Goal: Transaction & Acquisition: Obtain resource

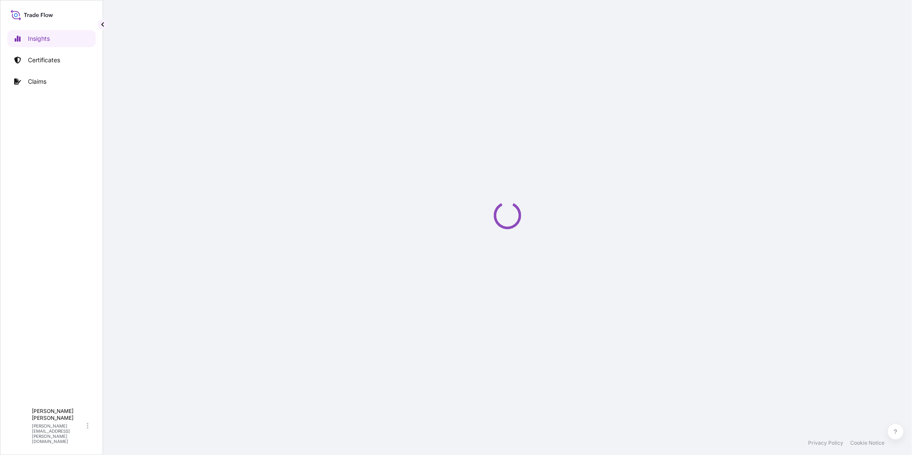
select select "2025"
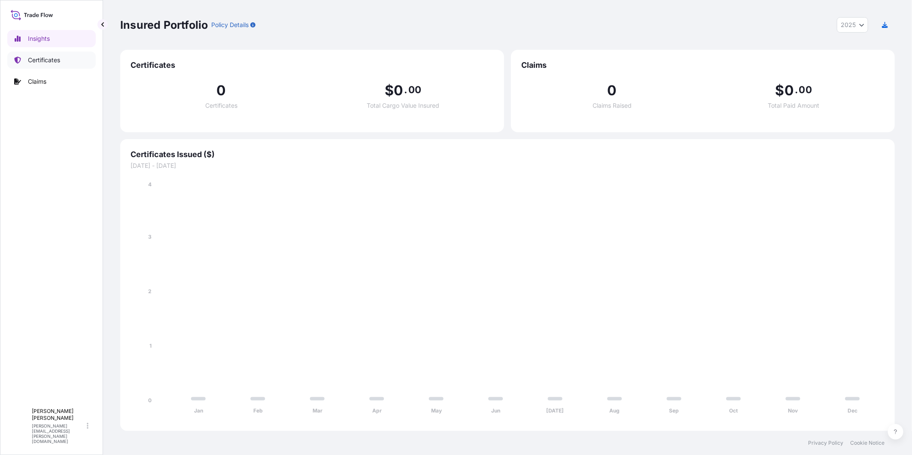
click at [46, 62] on p "Certificates" at bounding box center [44, 60] width 32 height 9
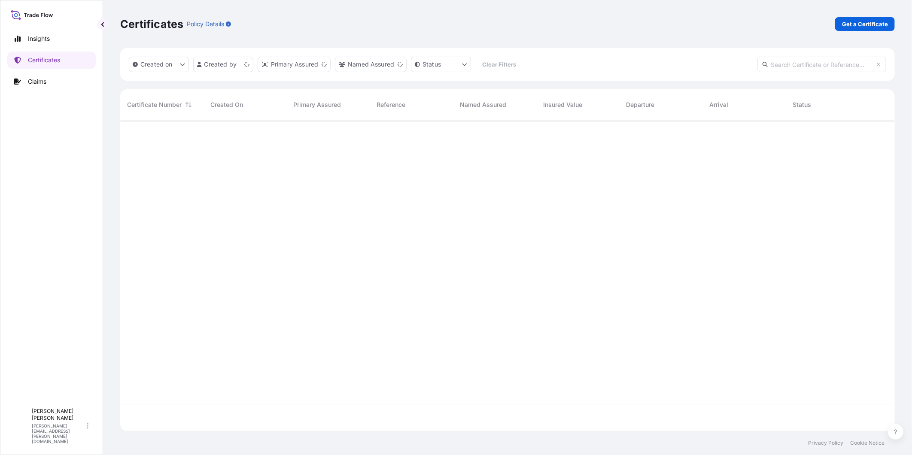
scroll to position [308, 767]
click at [853, 25] on p "Get a Certificate" at bounding box center [865, 24] width 46 height 9
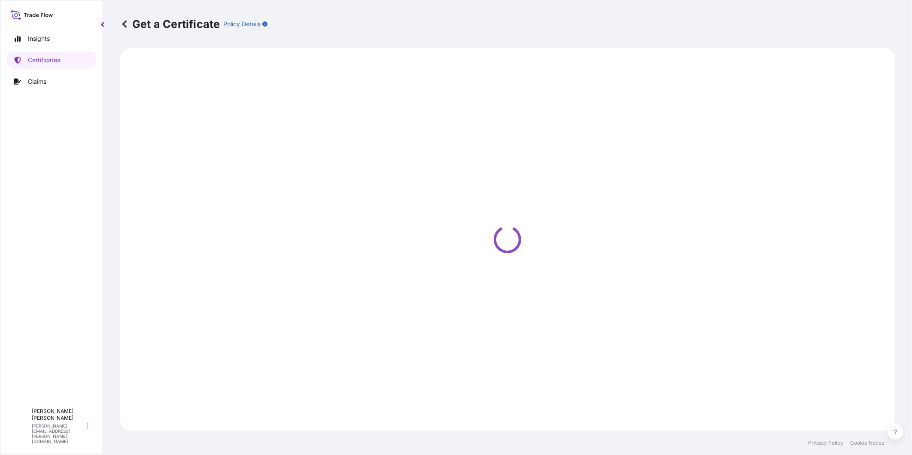
select select "Barge"
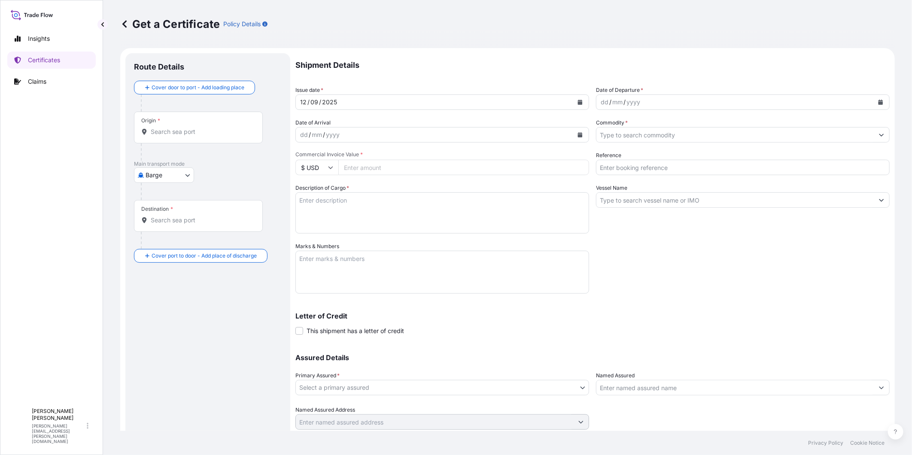
click at [204, 139] on div "Origin *" at bounding box center [198, 128] width 129 height 32
click at [204, 136] on input "Origin *" at bounding box center [201, 131] width 101 height 9
click at [167, 134] on input "Origin * Please select an origin" at bounding box center [201, 131] width 101 height 9
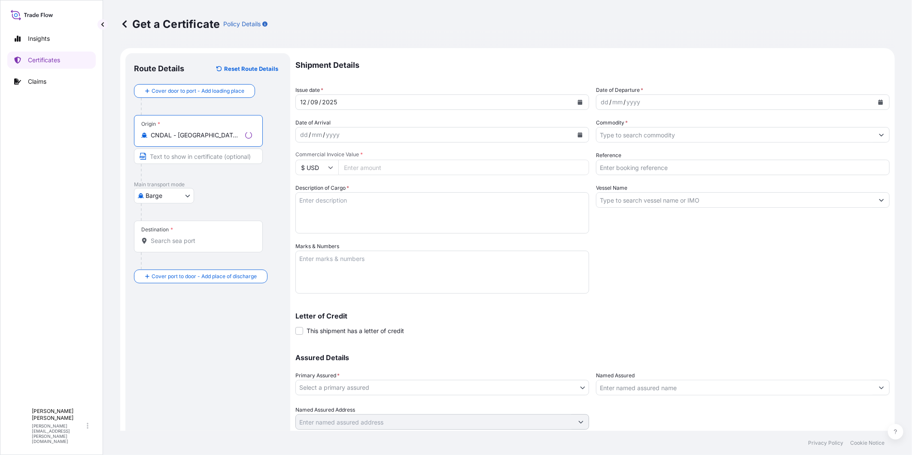
type input "CNDAL - Dalian, China"
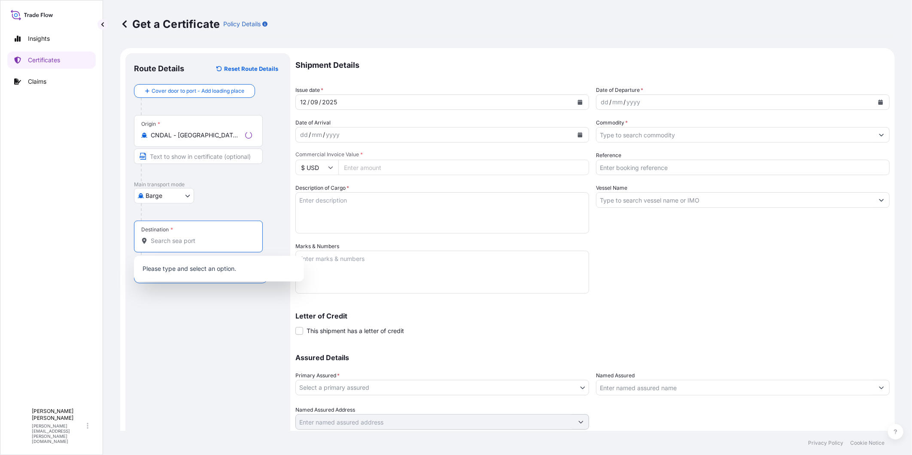
click at [197, 241] on input "Destination *" at bounding box center [201, 241] width 101 height 9
type input "B"
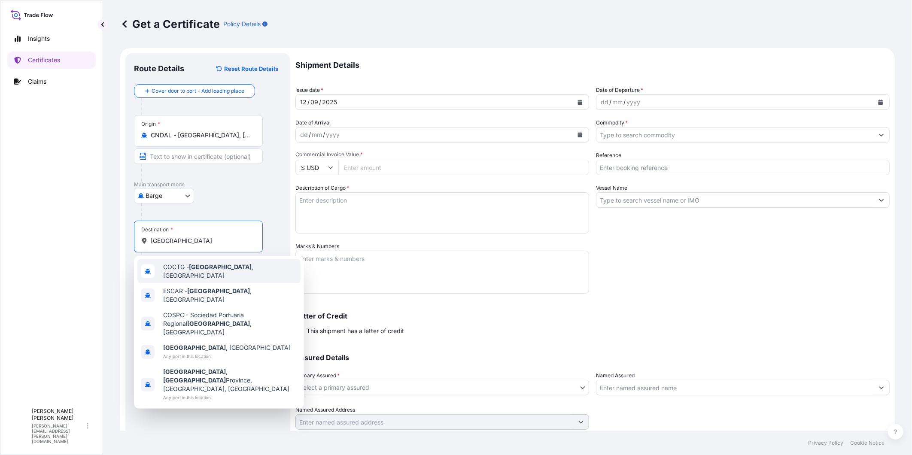
click at [192, 273] on span "COCTG - Cartagena , Colombia" at bounding box center [230, 271] width 134 height 17
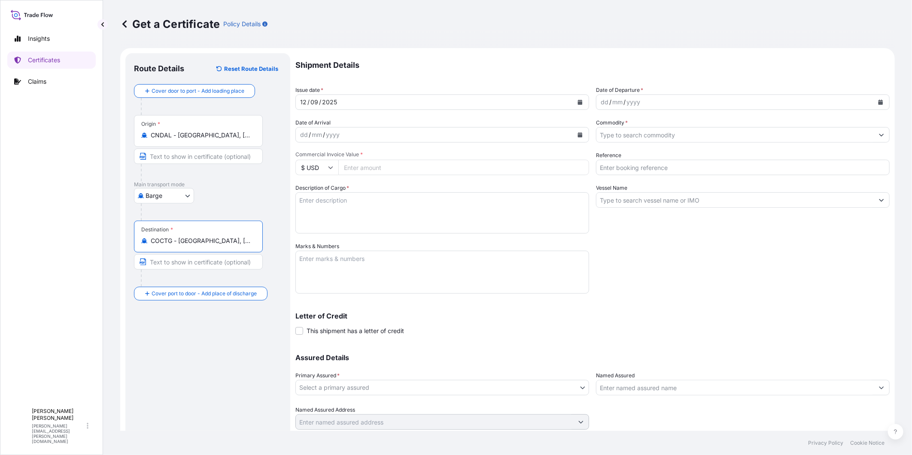
type input "COCTG - Cartagena, Colombia"
click at [878, 102] on button "Calendar" at bounding box center [881, 102] width 14 height 14
click at [608, 127] on icon "Previous" at bounding box center [610, 126] width 5 height 5
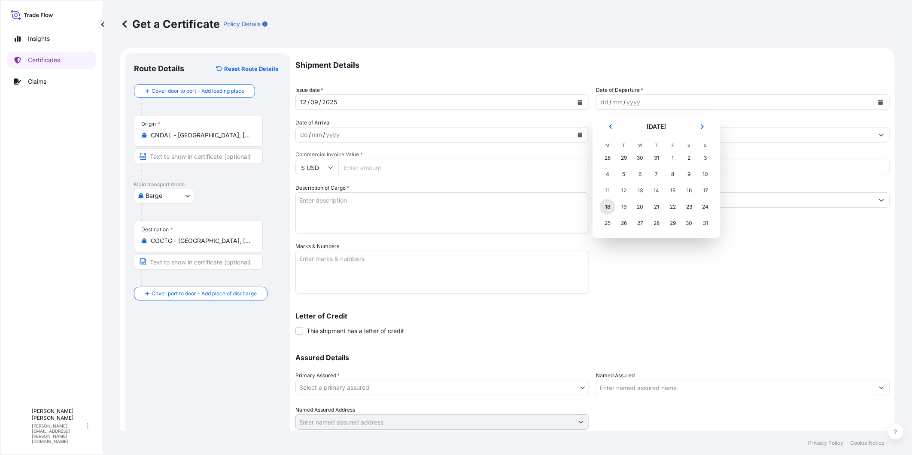
click at [609, 206] on div "18" at bounding box center [607, 206] width 15 height 15
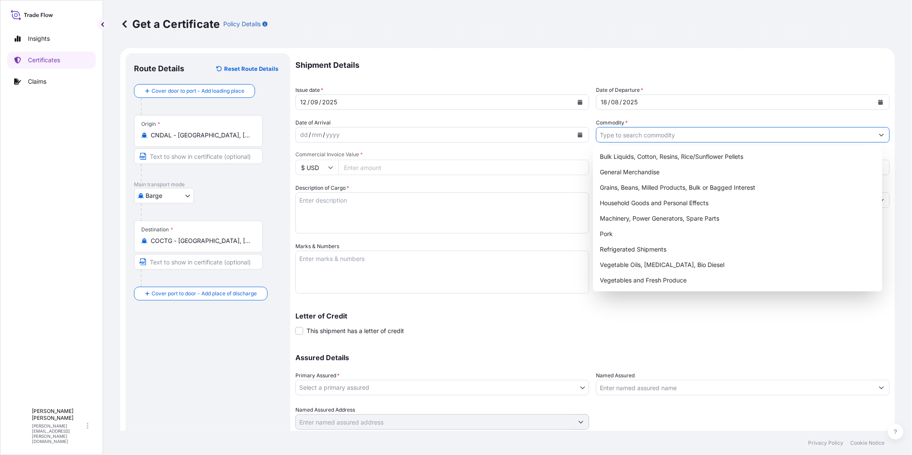
click at [629, 138] on input "Commodity *" at bounding box center [734, 134] width 277 height 15
click at [638, 168] on div "General Merchandise" at bounding box center [737, 171] width 282 height 15
type input "General Merchandise"
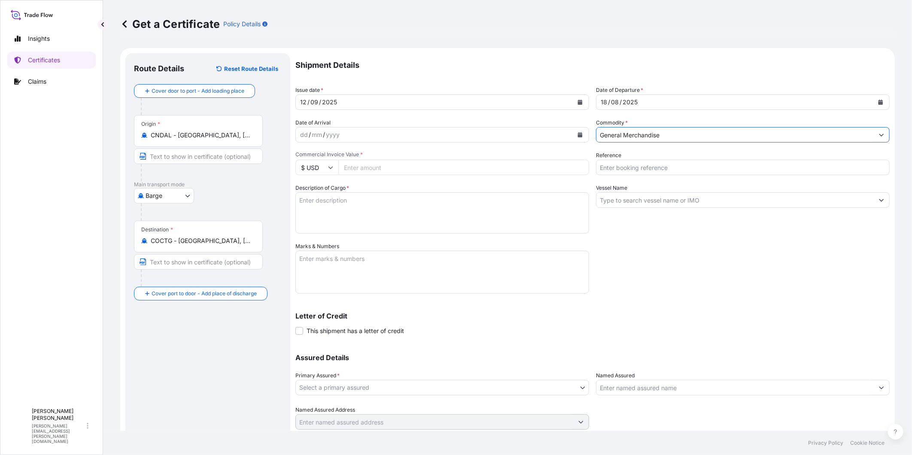
click at [636, 167] on input "Reference" at bounding box center [743, 167] width 294 height 15
type input "FA14741"
click at [628, 195] on input "Vessel Name" at bounding box center [734, 199] width 277 height 15
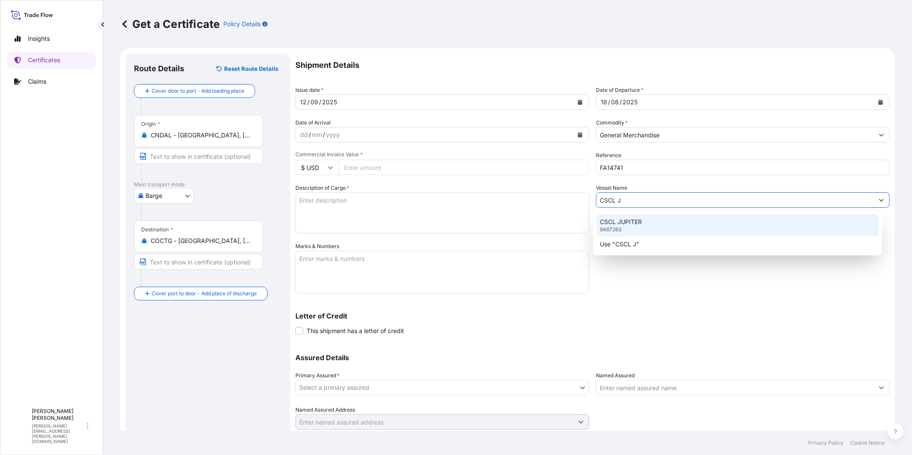
click at [744, 225] on div "CSCL JUPITER 9467263" at bounding box center [737, 225] width 282 height 22
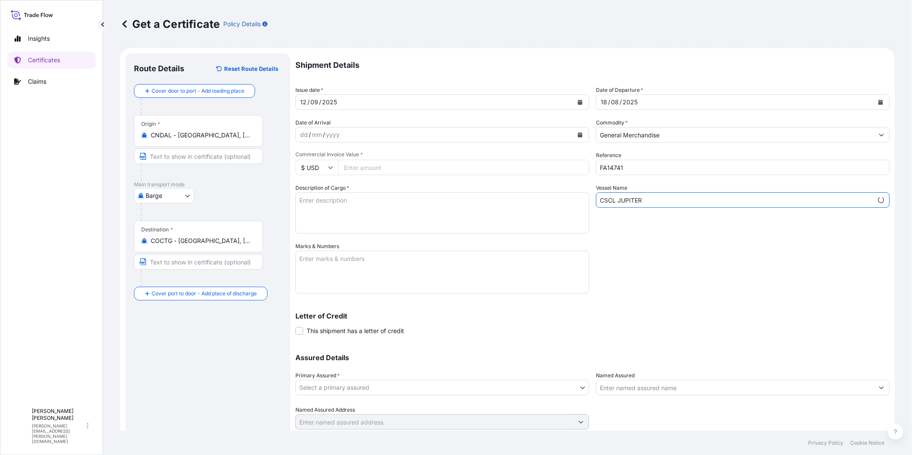
type input "CSCL JUPITER"
click at [413, 209] on textarea "Description of Cargo *" at bounding box center [442, 212] width 294 height 41
click at [316, 208] on textarea "Description of Cargo *" at bounding box center [442, 212] width 294 height 41
drag, startPoint x: 329, startPoint y: 273, endPoint x: 331, endPoint y: 242, distance: 31.0
click at [329, 271] on textarea "Marks & Numbers" at bounding box center [442, 272] width 294 height 43
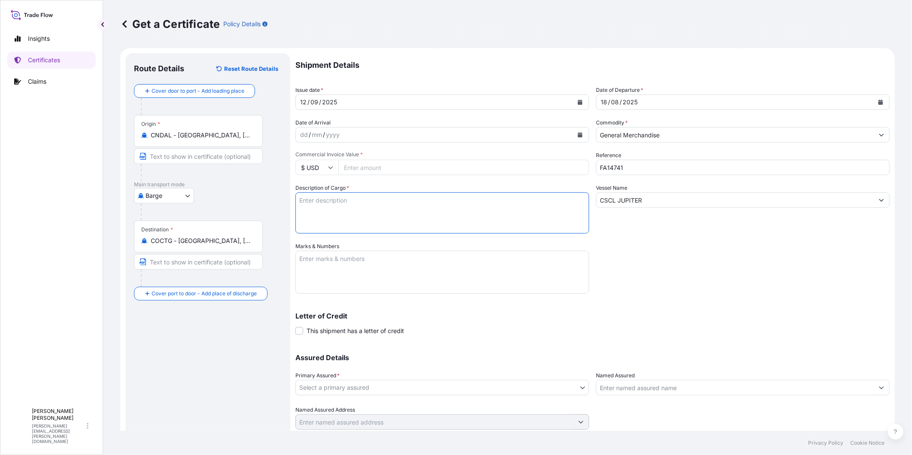
click at [335, 201] on textarea "Description of Cargo *" at bounding box center [442, 212] width 294 height 41
paste textarea "L-THREONINE"
click at [340, 213] on textarea "L-THREONINE" at bounding box center [442, 212] width 294 height 41
paste textarea "1080 BAGS x 25 KG"
type textarea "L-THREONINE 1080 BAGS x 25 KG"
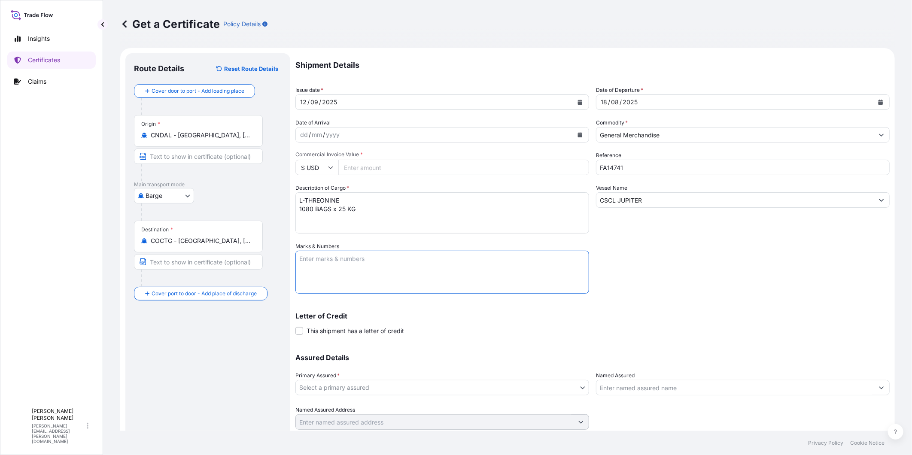
click at [352, 264] on textarea "Marks & Numbers" at bounding box center [442, 272] width 294 height 43
click at [368, 267] on textarea "Marks & Numbers" at bounding box center [442, 272] width 294 height 43
click at [319, 259] on textarea "BL" at bounding box center [442, 272] width 294 height 43
paste textarea "COSU6427456720"
click at [333, 278] on textarea "BL COSU6427456720" at bounding box center [442, 272] width 294 height 43
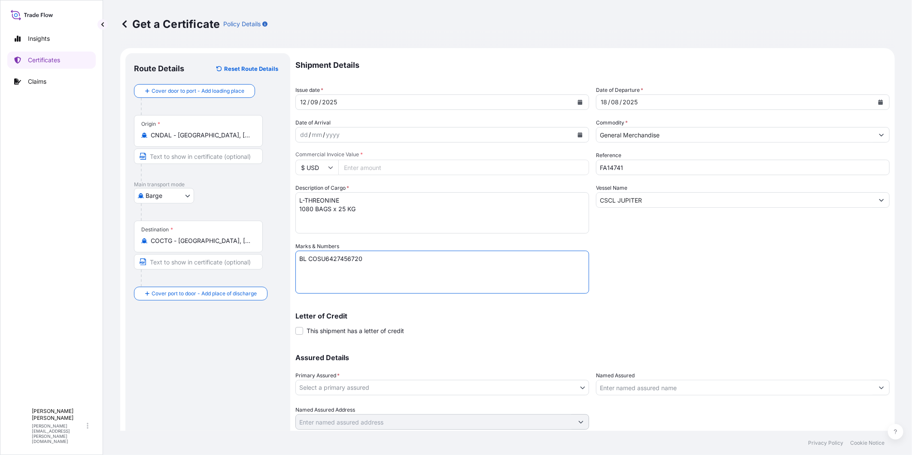
paste textarea "AVSA S.A. CRA 34 # 19A-69, Bogotá, 0, Colombia NIT: 890201881-4"
type textarea "BL COSU6427456720 AVSA S.A. CRA 34 # 19A-69, Bogotá, 0, Colombia NIT: 890201881…"
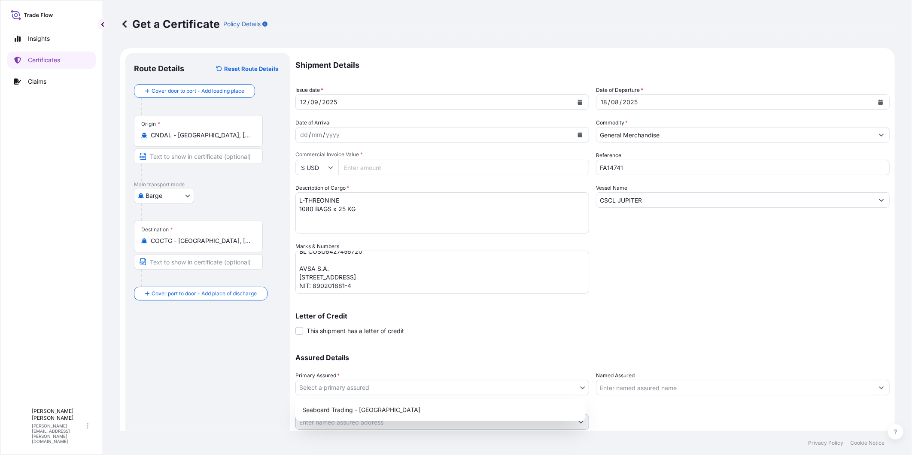
click at [347, 387] on body "Insights Certificates Claims V Valeria Pacheco valeria.pacheco@seaboardtrade.co…" at bounding box center [456, 227] width 912 height 455
click at [357, 401] on div "Seaboard Trading - Colombia" at bounding box center [440, 410] width 290 height 22
click at [362, 404] on div "Seaboard Trading - Colombia" at bounding box center [440, 409] width 283 height 15
select select "31639"
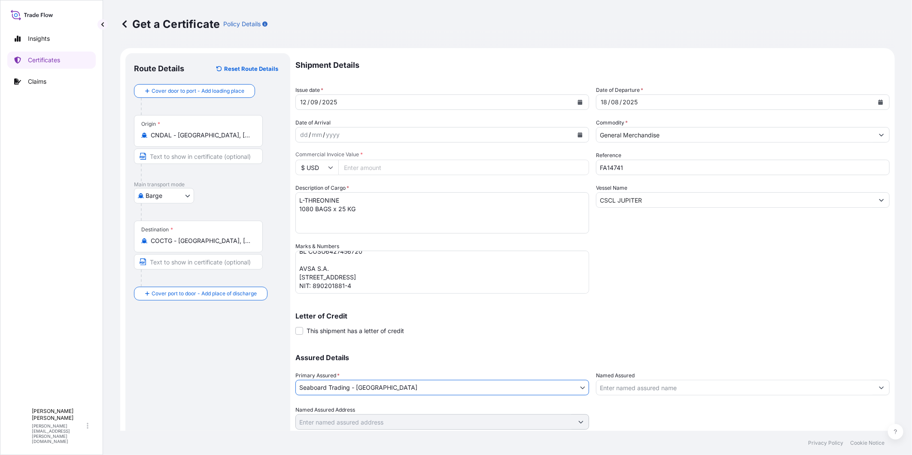
click at [608, 383] on input "Named Assured" at bounding box center [734, 387] width 277 height 15
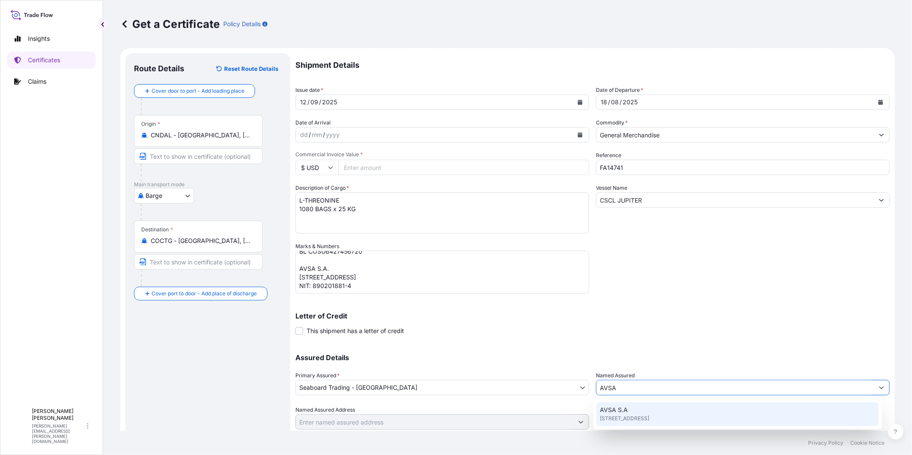
click at [625, 412] on span "AVSA S.A" at bounding box center [614, 410] width 28 height 9
type input "AVSA S.A"
type input "Cra. 34 #19a-69, Puente Aranda, Bogotá, Colombia"
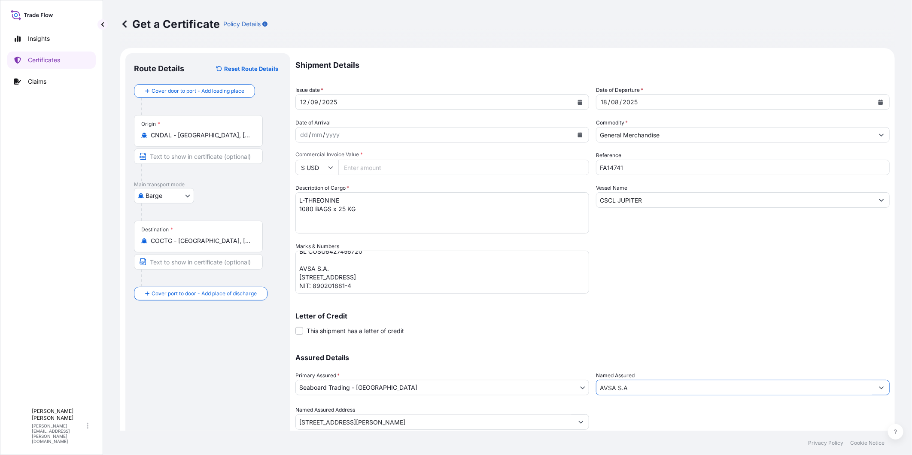
scroll to position [27, 0]
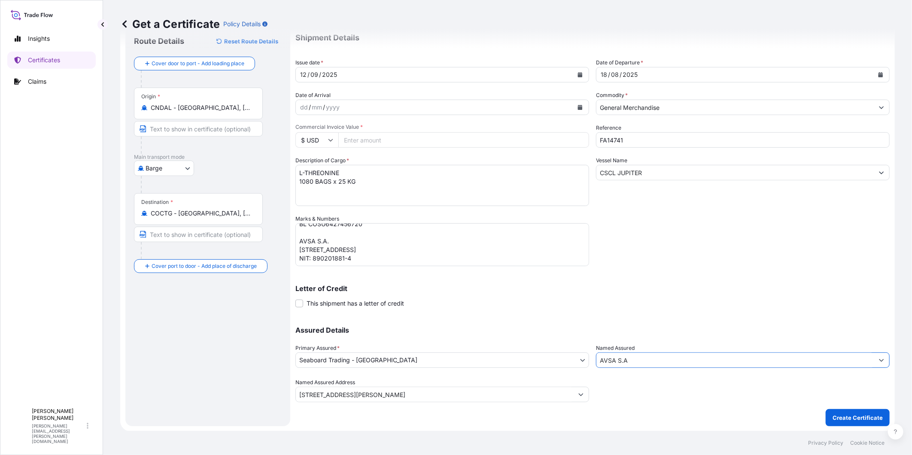
type input "AVSA S.A"
click at [347, 143] on input "Commercial Invoice Value *" at bounding box center [463, 139] width 251 height 15
type input "40190"
type input "40190.63"
click at [789, 247] on div "Shipment Details Issue date * 12 / 09 / 2025 Date of Departure * 18 / 08 / 2025…" at bounding box center [592, 214] width 594 height 376
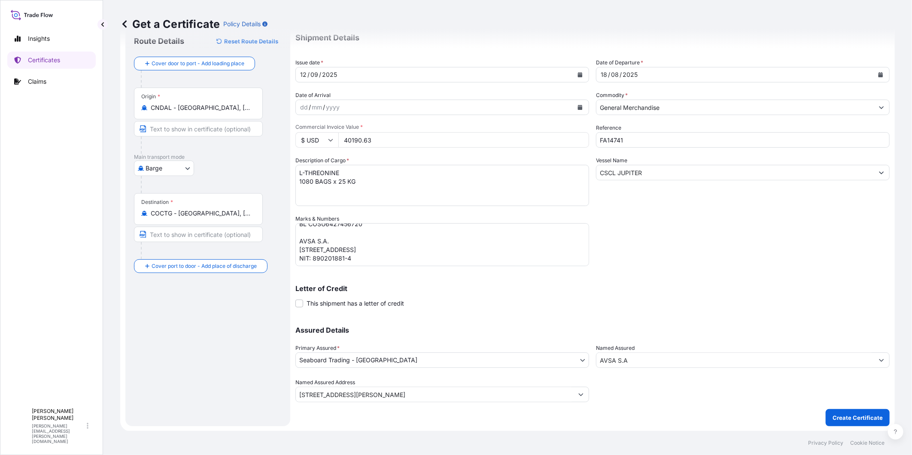
scroll to position [0, 0]
click at [832, 418] on p "Create Certificate" at bounding box center [857, 417] width 50 height 9
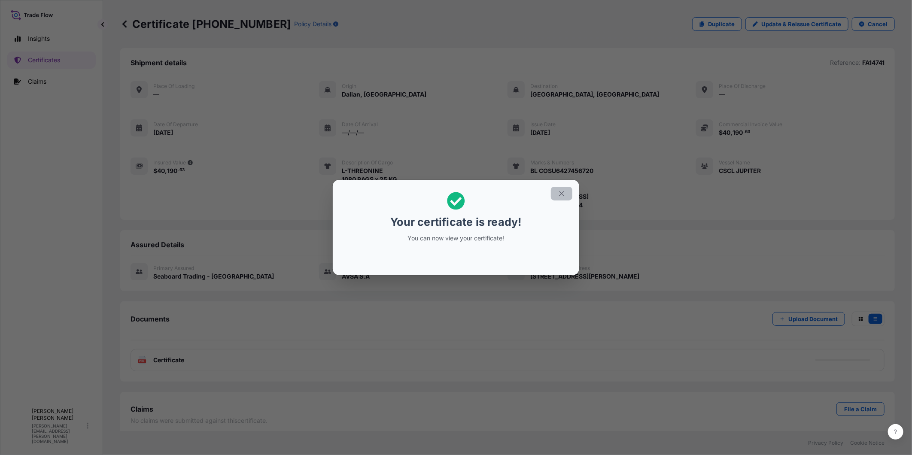
click at [561, 194] on icon "button" at bounding box center [561, 193] width 5 height 5
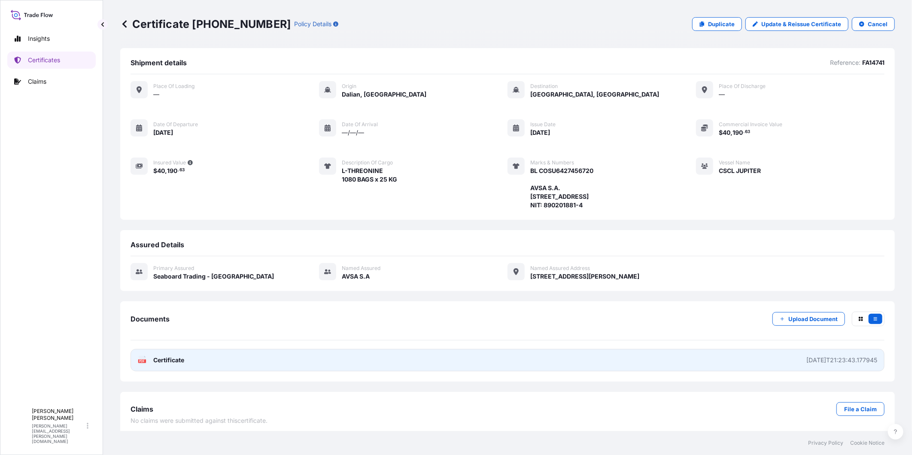
click at [183, 361] on span "Certificate" at bounding box center [168, 360] width 31 height 9
